Goal: Navigation & Orientation: Find specific page/section

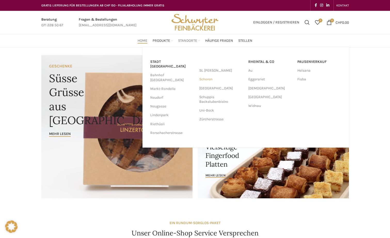
click at [211, 80] on link "Schoren" at bounding box center [221, 79] width 44 height 9
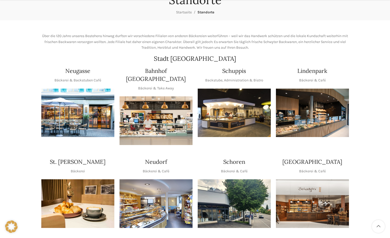
scroll to position [77, 0]
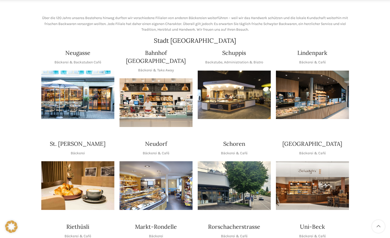
click at [233, 171] on img "1 / 1" at bounding box center [233, 185] width 73 height 49
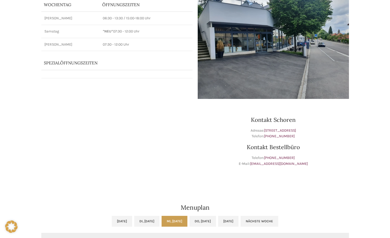
scroll to position [77, 0]
